Goal: Transaction & Acquisition: Obtain resource

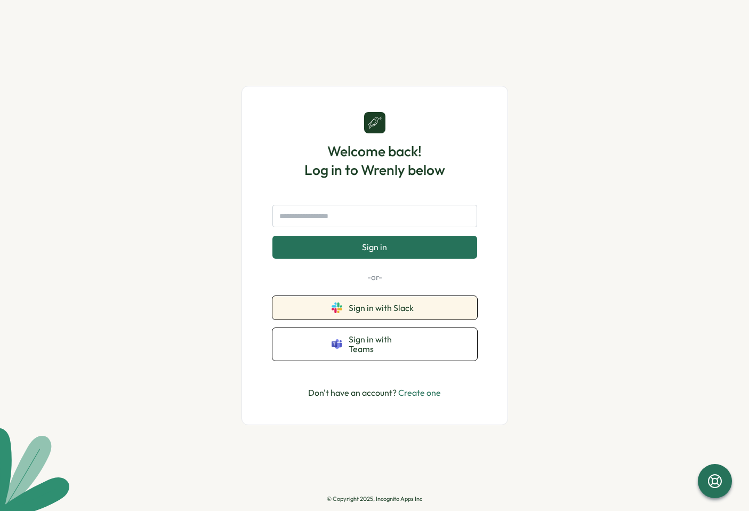
click at [429, 311] on button "Sign in with Slack" at bounding box center [375, 307] width 205 height 23
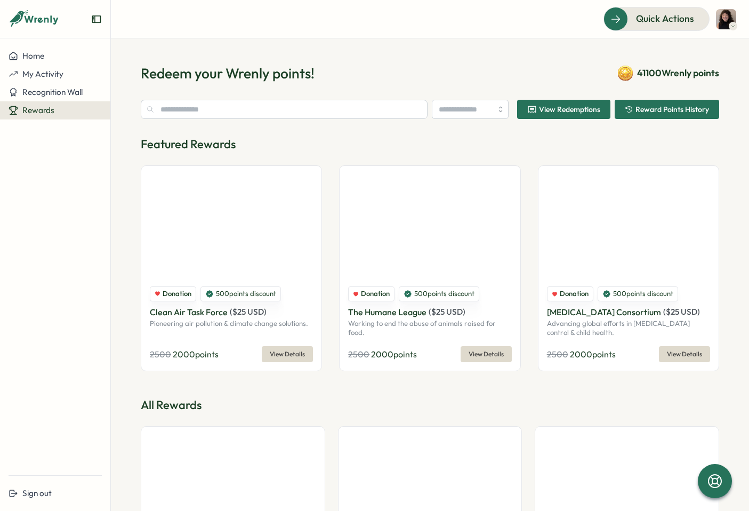
type input "******"
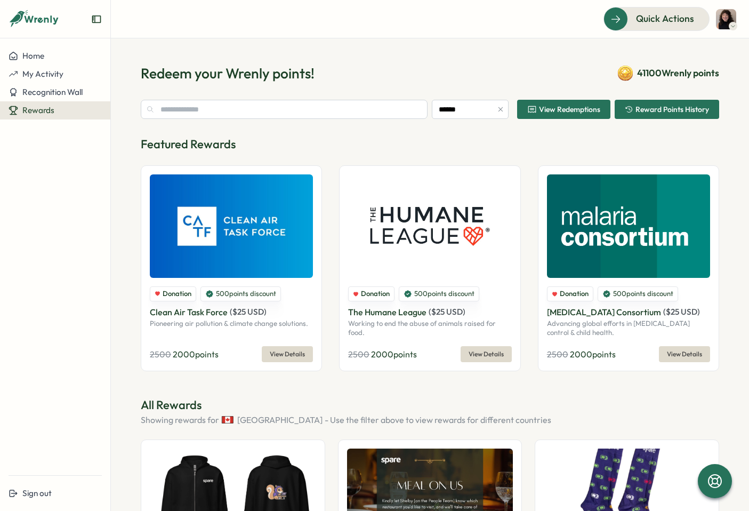
click at [572, 113] on span "View Redemptions" at bounding box center [569, 109] width 61 height 7
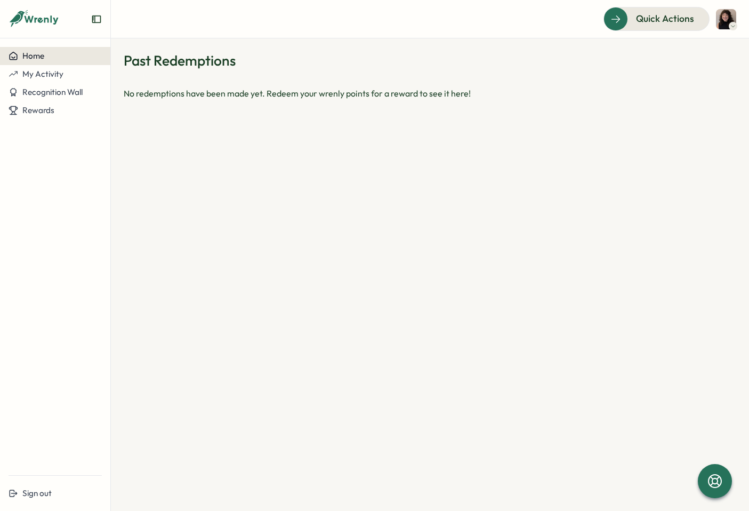
click at [52, 61] on button "Home" at bounding box center [55, 56] width 110 height 18
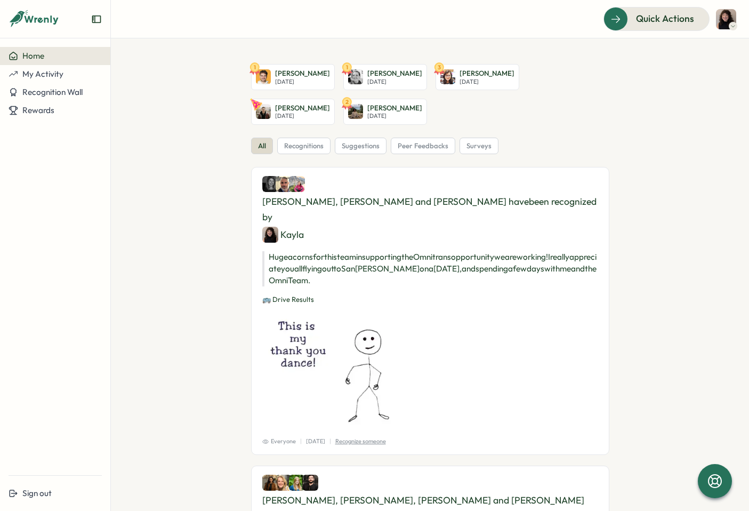
click at [47, 27] on icon at bounding box center [34, 19] width 51 height 18
click at [44, 119] on button "Rewards" at bounding box center [55, 110] width 110 height 18
click at [44, 113] on span "Rewards" at bounding box center [38, 110] width 32 height 10
click at [77, 104] on button "Rewards" at bounding box center [55, 110] width 110 height 18
click at [129, 108] on div "Redeem Rewards" at bounding box center [144, 111] width 63 height 12
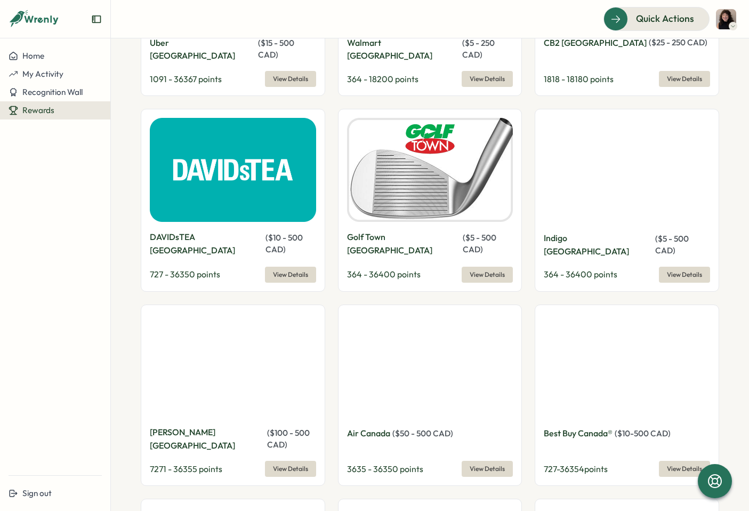
scroll to position [1655, 0]
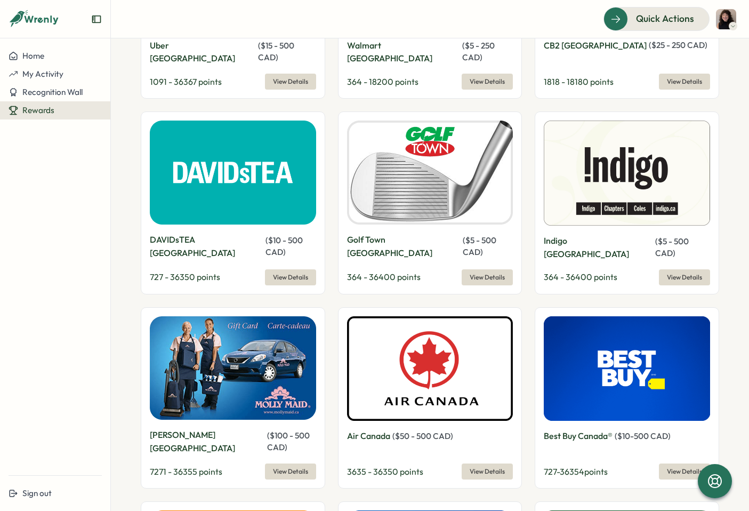
click at [478, 464] on span "View Details" at bounding box center [487, 471] width 35 height 15
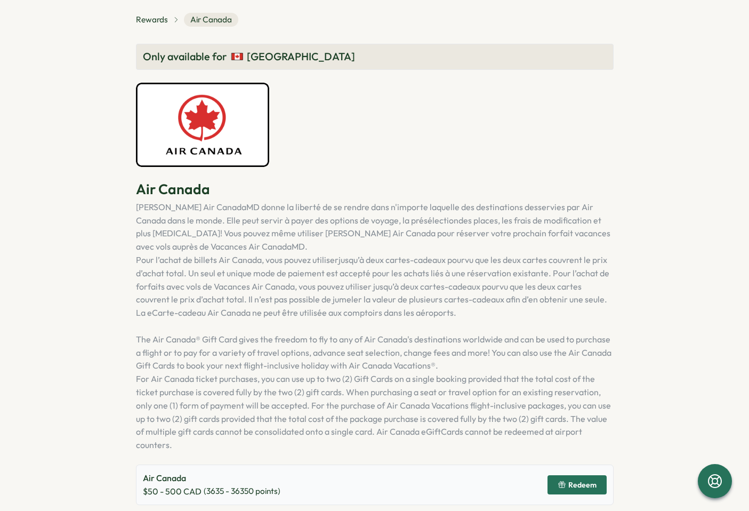
scroll to position [6, 0]
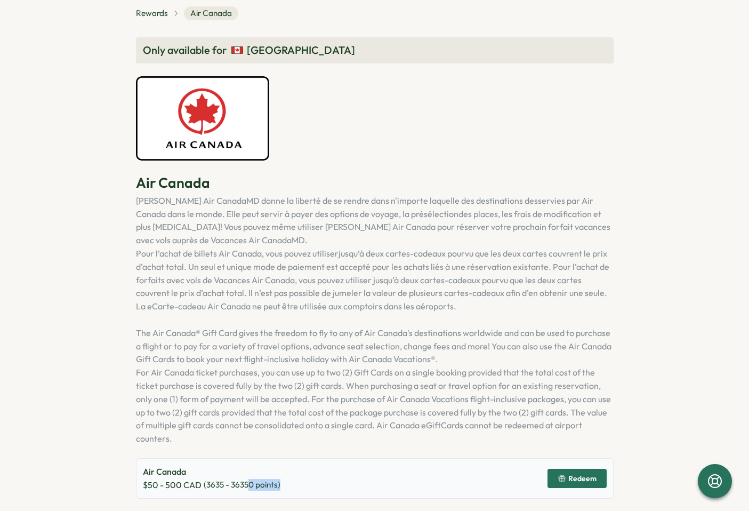
drag, startPoint x: 247, startPoint y: 484, endPoint x: 319, endPoint y: 484, distance: 72.0
click at [319, 484] on div "Air Canada $ 50 - 500 CAD ( 3635 - 36350 points) Redeem" at bounding box center [375, 478] width 478 height 41
click at [588, 480] on span "Redeem" at bounding box center [583, 478] width 28 height 7
